Goal: Use online tool/utility

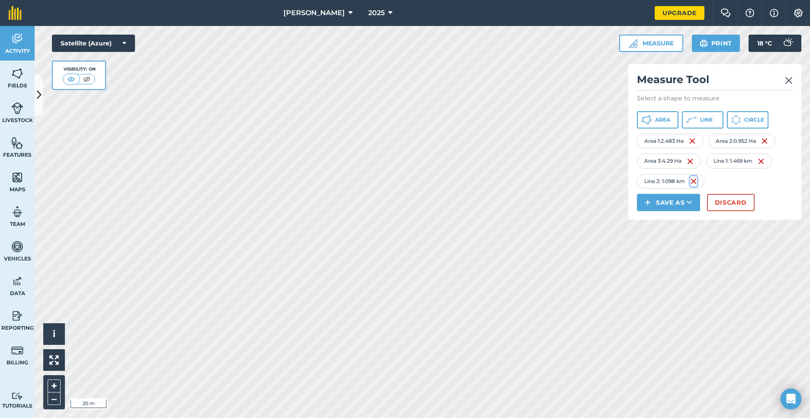
click at [695, 184] on img at bounding box center [693, 181] width 7 height 10
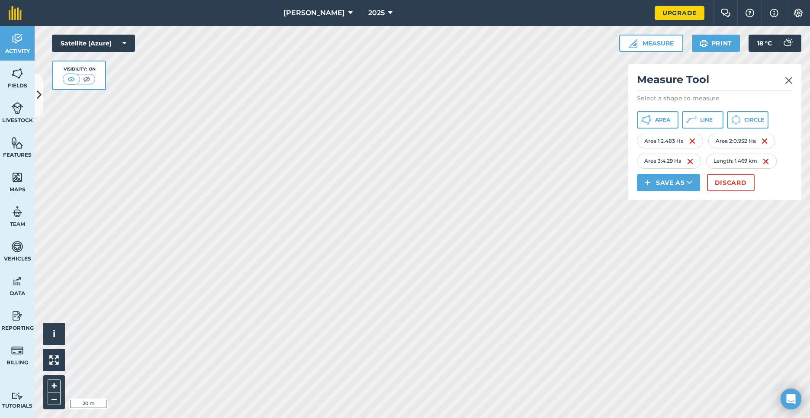
click at [696, 164] on div "Area 3 : 4.29 Ha" at bounding box center [669, 161] width 64 height 15
click at [692, 161] on img at bounding box center [690, 161] width 7 height 10
click at [696, 142] on img at bounding box center [692, 141] width 7 height 10
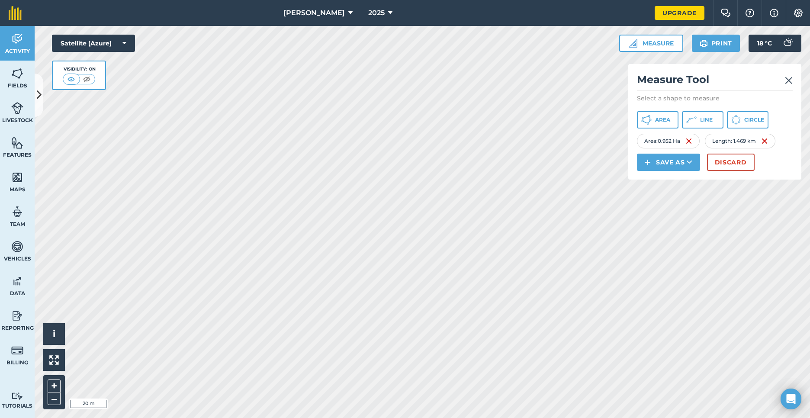
click at [695, 142] on div "Area : 0.952 Ha" at bounding box center [668, 141] width 63 height 15
click at [688, 141] on img at bounding box center [689, 141] width 7 height 10
click at [698, 142] on img at bounding box center [696, 141] width 7 height 10
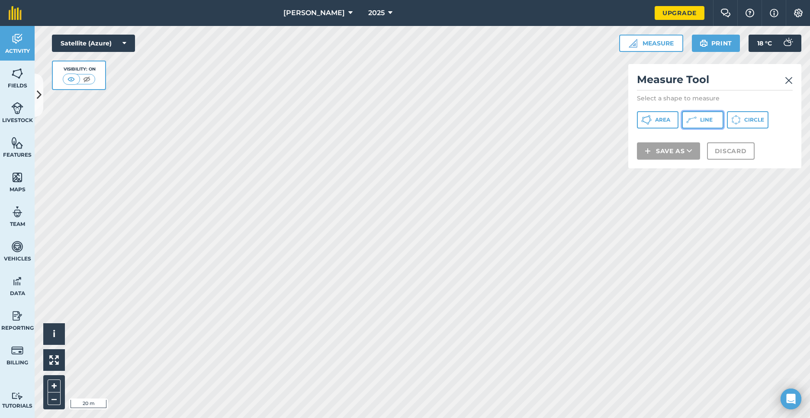
click at [687, 122] on icon at bounding box center [692, 120] width 10 height 10
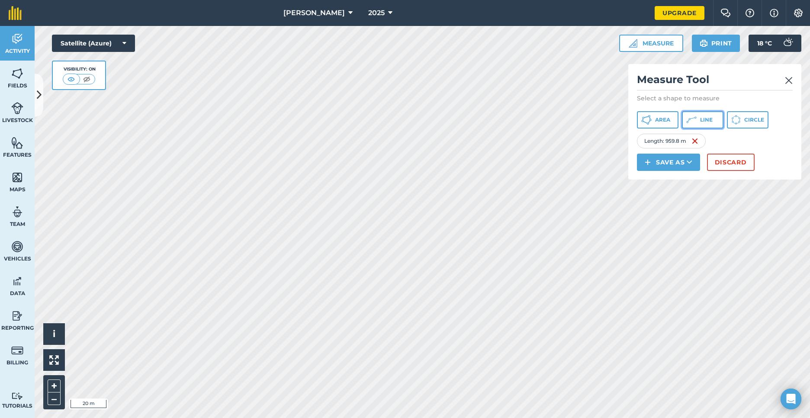
click at [697, 119] on icon at bounding box center [692, 120] width 10 height 10
click at [787, 81] on img at bounding box center [789, 80] width 8 height 10
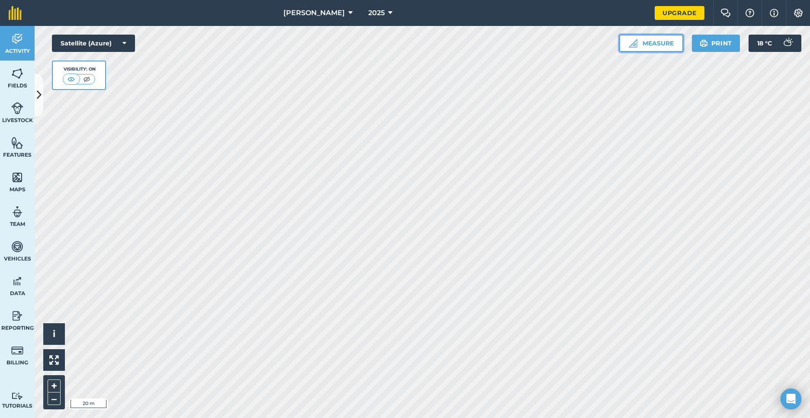
click at [649, 45] on button "Measure" at bounding box center [651, 43] width 64 height 17
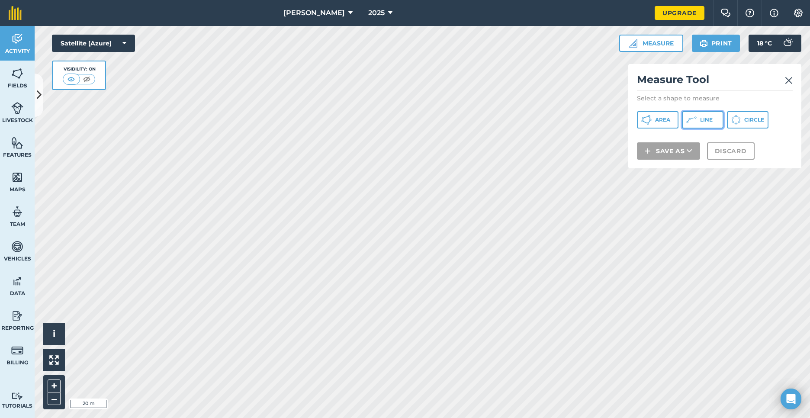
click at [690, 118] on icon at bounding box center [692, 120] width 10 height 10
click at [674, 121] on button "Area" at bounding box center [658, 119] width 42 height 17
click at [711, 123] on button "Line" at bounding box center [703, 119] width 42 height 17
click at [656, 115] on button "Area" at bounding box center [658, 119] width 42 height 17
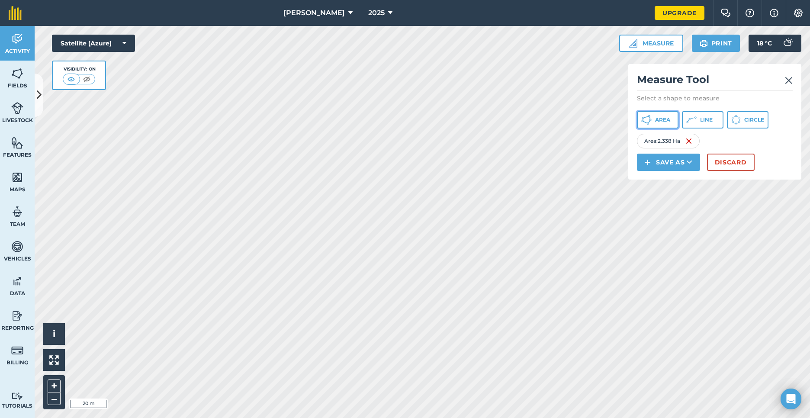
click at [645, 125] on icon at bounding box center [647, 120] width 10 height 10
click at [766, 143] on img at bounding box center [762, 141] width 7 height 10
click at [661, 123] on button "Area" at bounding box center [658, 119] width 42 height 17
click at [659, 114] on button "Area" at bounding box center [658, 119] width 42 height 17
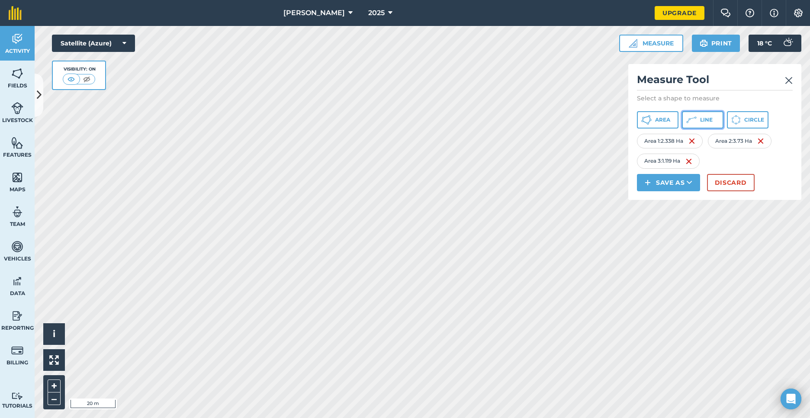
click at [686, 124] on button "Line" at bounding box center [703, 119] width 42 height 17
click at [696, 120] on icon at bounding box center [692, 120] width 10 height 10
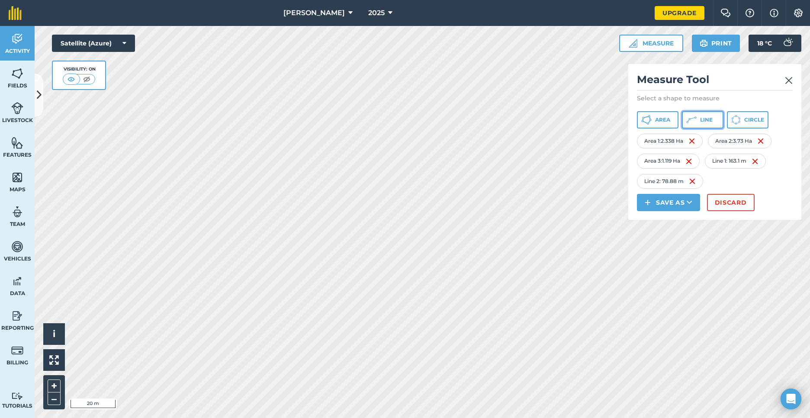
click at [690, 126] on button "Line" at bounding box center [703, 119] width 42 height 17
drag, startPoint x: 706, startPoint y: 123, endPoint x: 641, endPoint y: 123, distance: 65.8
click at [704, 123] on button "Line" at bounding box center [703, 119] width 42 height 17
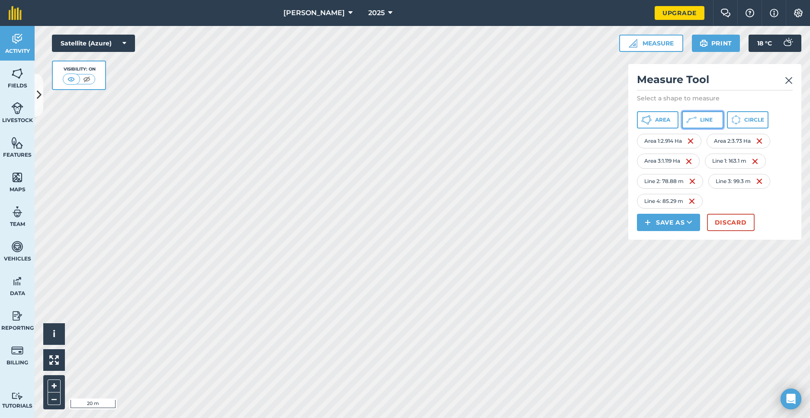
drag, startPoint x: 704, startPoint y: 123, endPoint x: 645, endPoint y: 121, distance: 58.9
click at [703, 123] on button "Line" at bounding box center [703, 119] width 42 height 17
drag, startPoint x: 702, startPoint y: 123, endPoint x: 688, endPoint y: 123, distance: 13.9
click at [701, 123] on span "Line" at bounding box center [706, 119] width 13 height 7
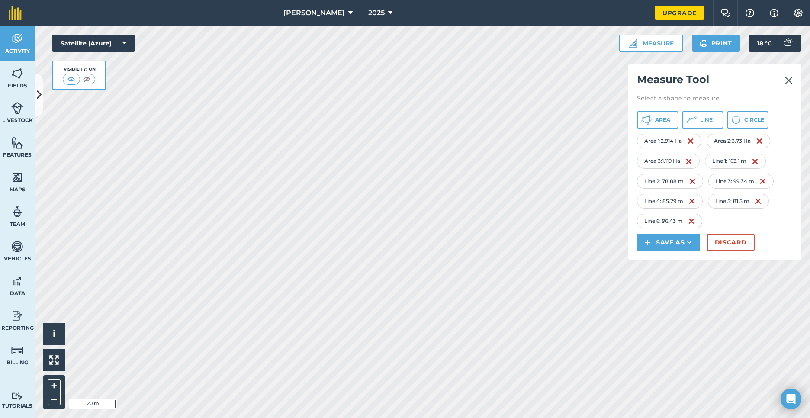
click at [630, 192] on div "Click to start drawing i © 2025 TomTom, Microsoft 20 m + – Satellite (Azure) Vi…" at bounding box center [423, 222] width 776 height 392
click at [695, 123] on icon at bounding box center [692, 120] width 10 height 10
click at [695, 124] on icon at bounding box center [692, 120] width 10 height 10
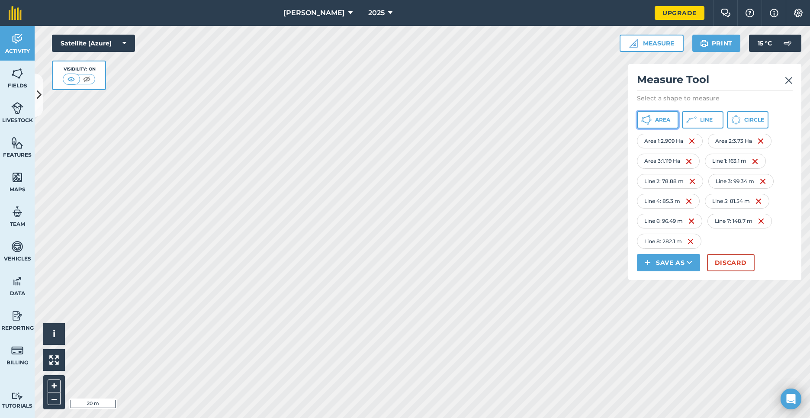
click at [651, 119] on icon at bounding box center [651, 120] width 2 height 2
click at [662, 114] on button "Area" at bounding box center [658, 119] width 42 height 17
